Goal: Navigation & Orientation: Find specific page/section

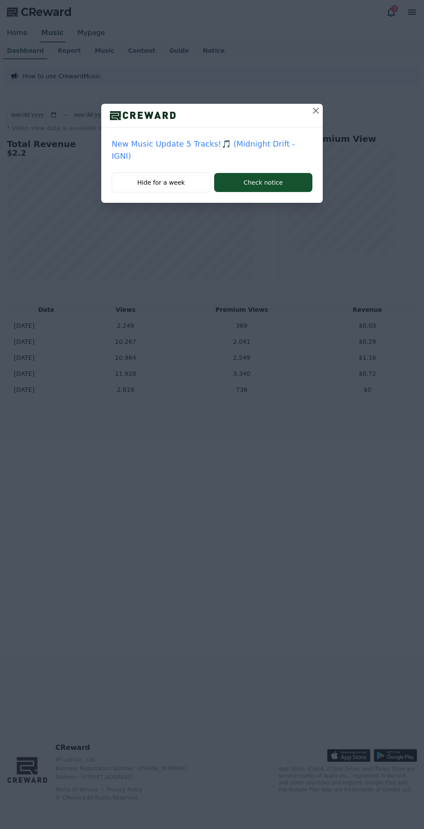
click at [313, 111] on icon at bounding box center [316, 111] width 6 height 6
click at [316, 111] on icon at bounding box center [316, 111] width 6 height 6
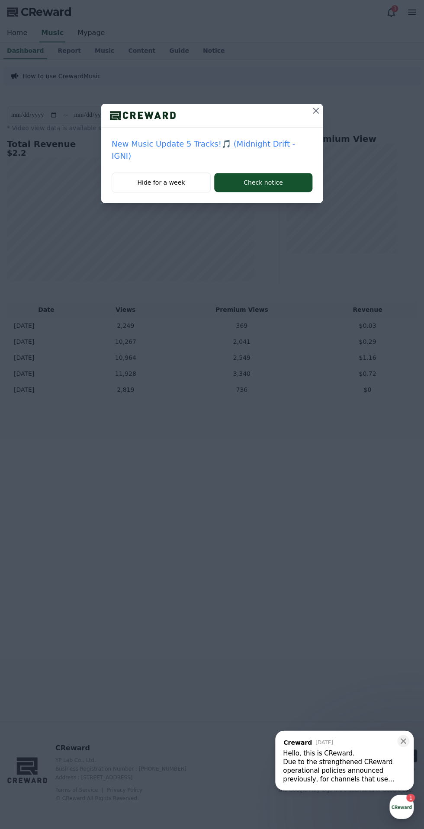
click at [313, 111] on icon at bounding box center [316, 111] width 6 height 6
click at [312, 112] on icon at bounding box center [315, 110] width 10 height 10
